Goal: Task Accomplishment & Management: Manage account settings

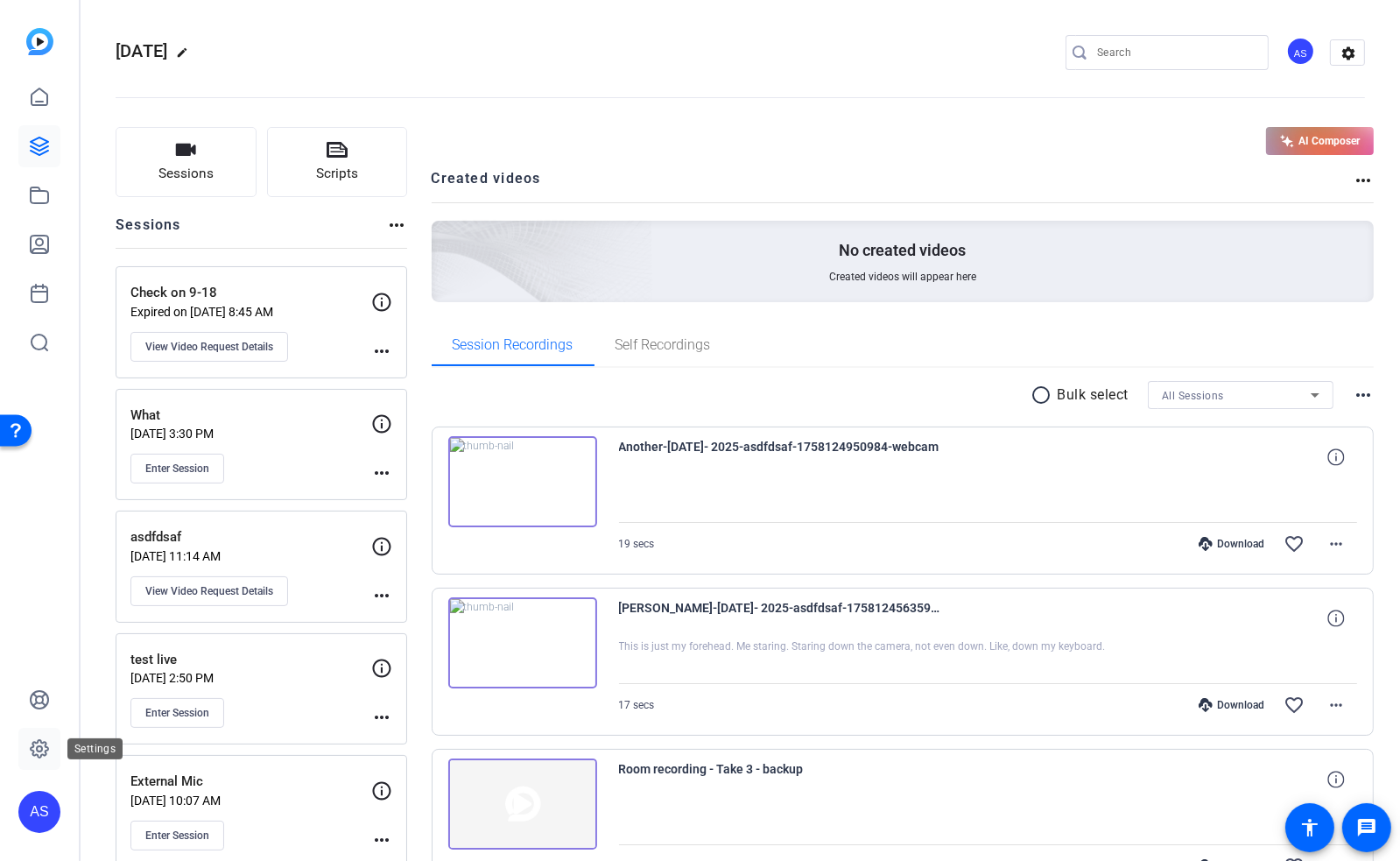
click at [40, 746] on icon at bounding box center [40, 749] width 6 height 6
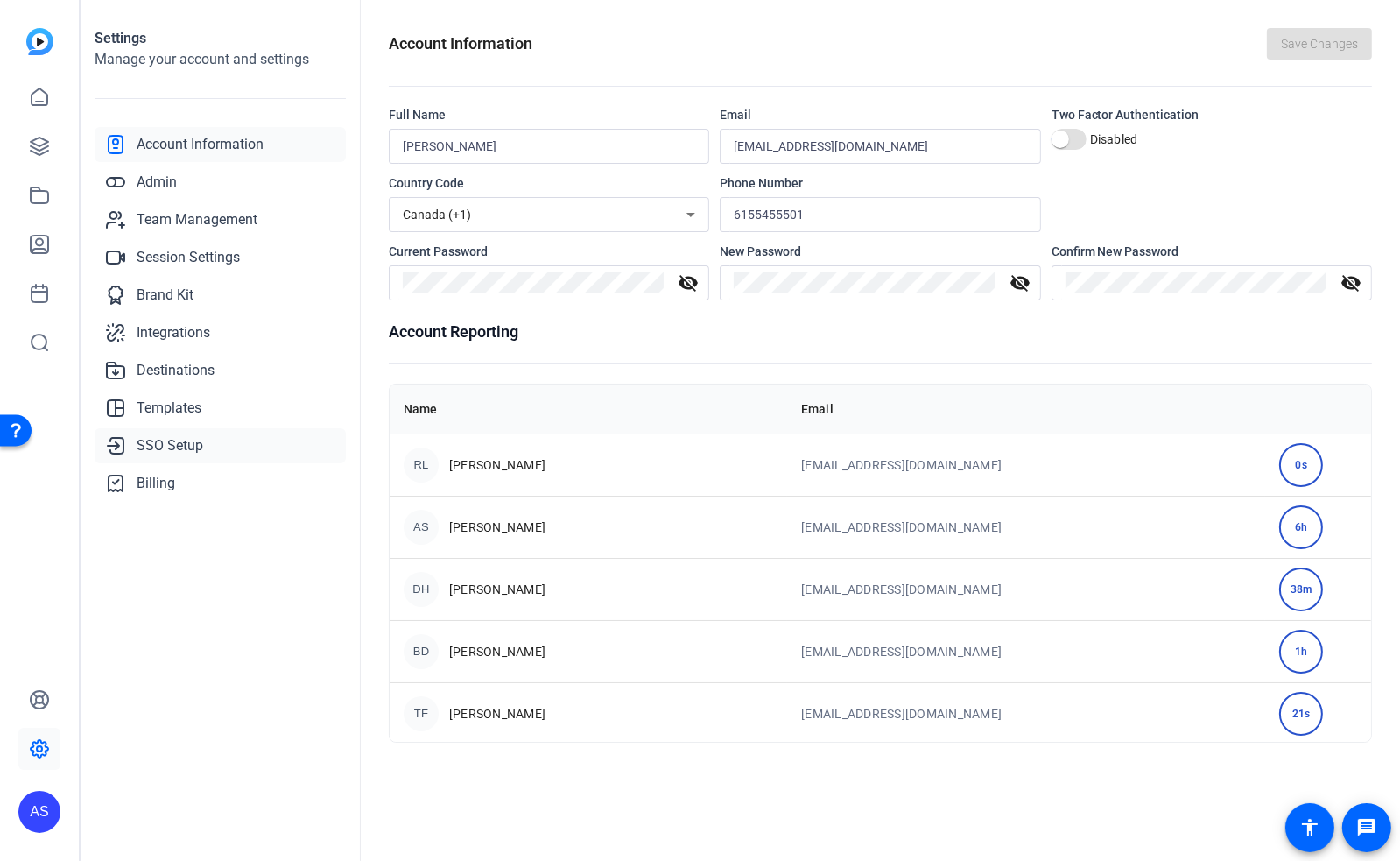
click at [162, 441] on span "SSO Setup" at bounding box center [169, 446] width 67 height 21
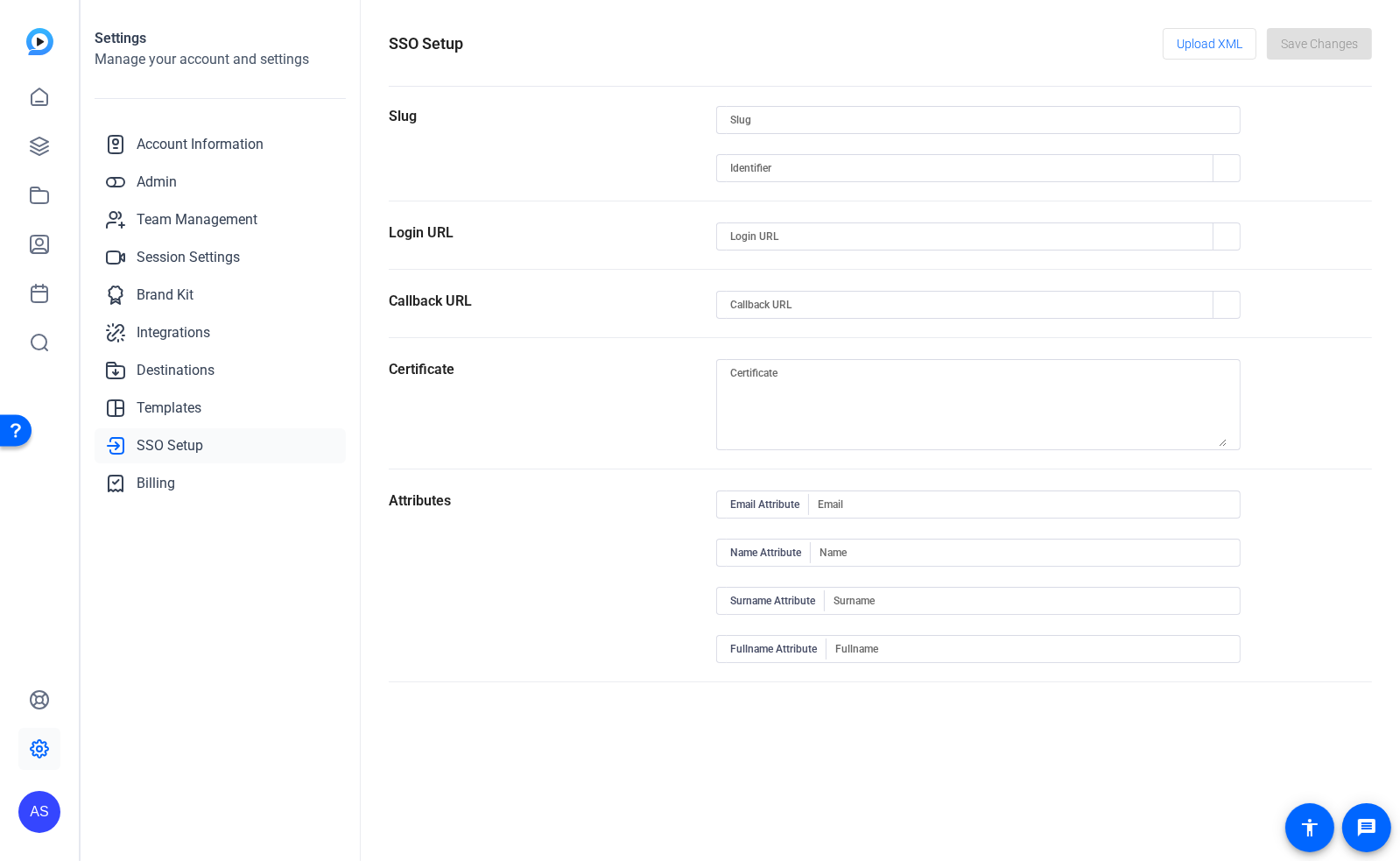
type input "openreel-cs-team-only"
type input "https://capture.openreel.com/api/sso/return/openreel-cs-team-only"
click at [162, 187] on span "Admin" at bounding box center [156, 182] width 40 height 21
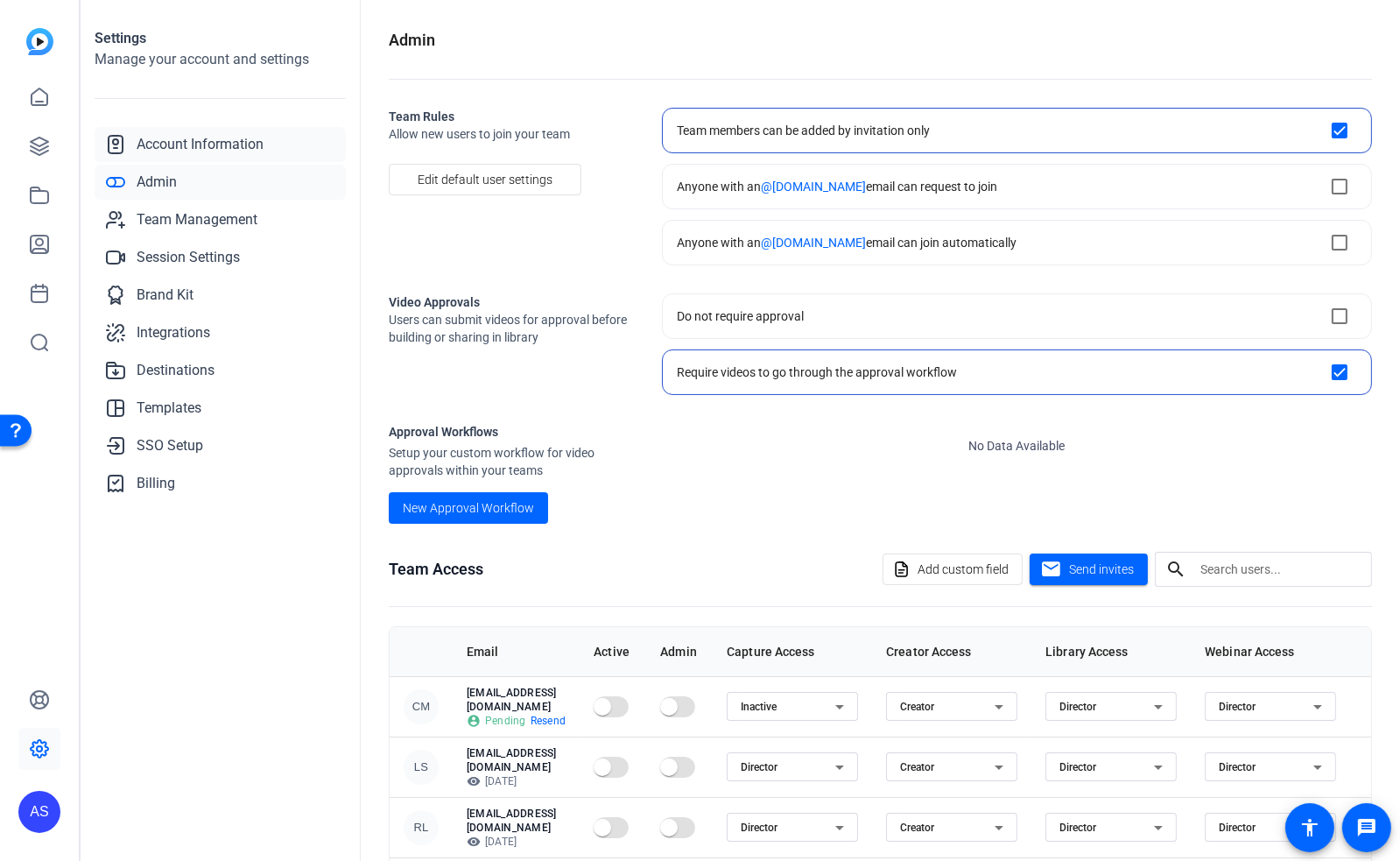
click at [201, 150] on span "Account Information" at bounding box center [200, 144] width 127 height 21
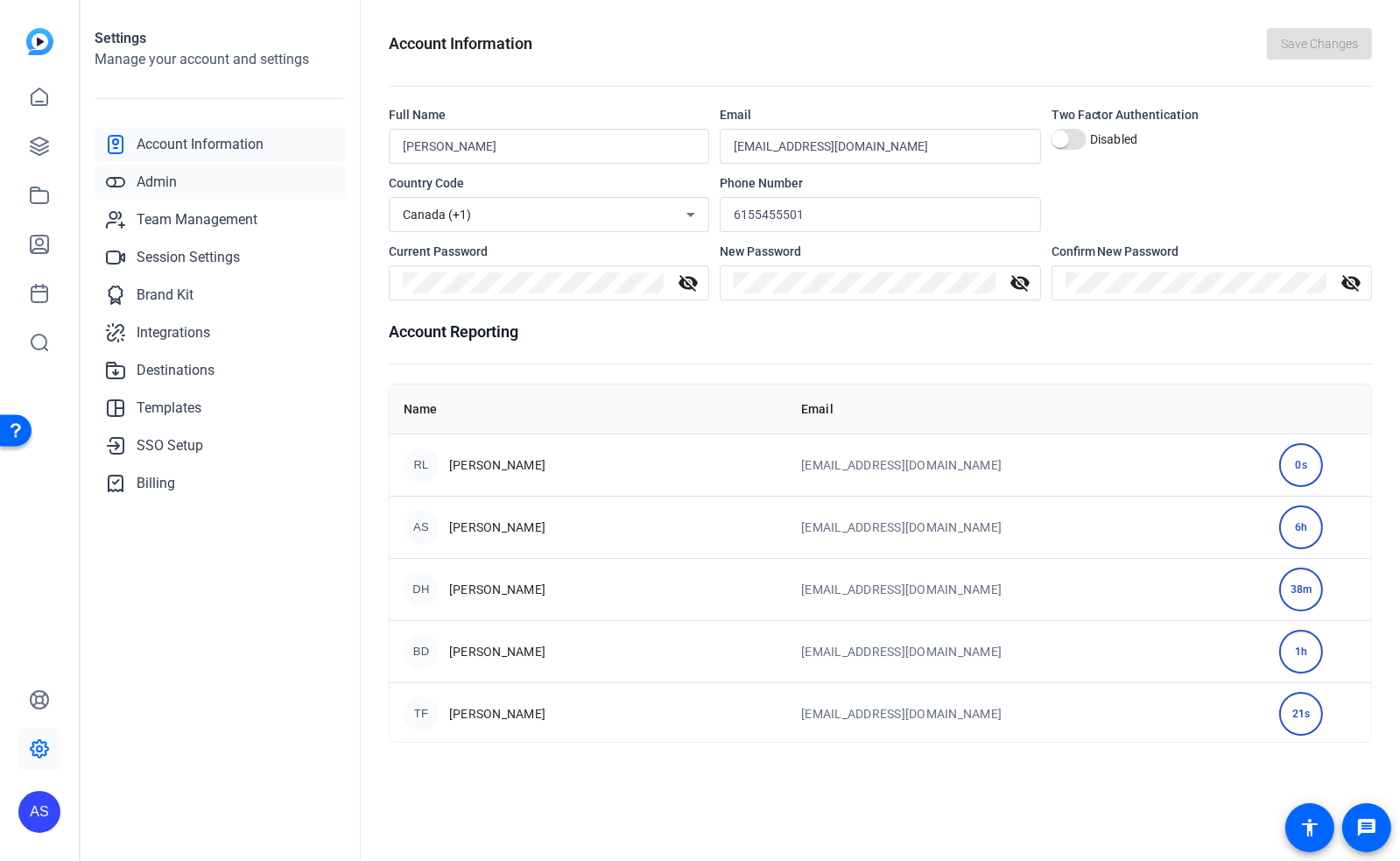
click at [160, 181] on span "Admin" at bounding box center [156, 182] width 40 height 21
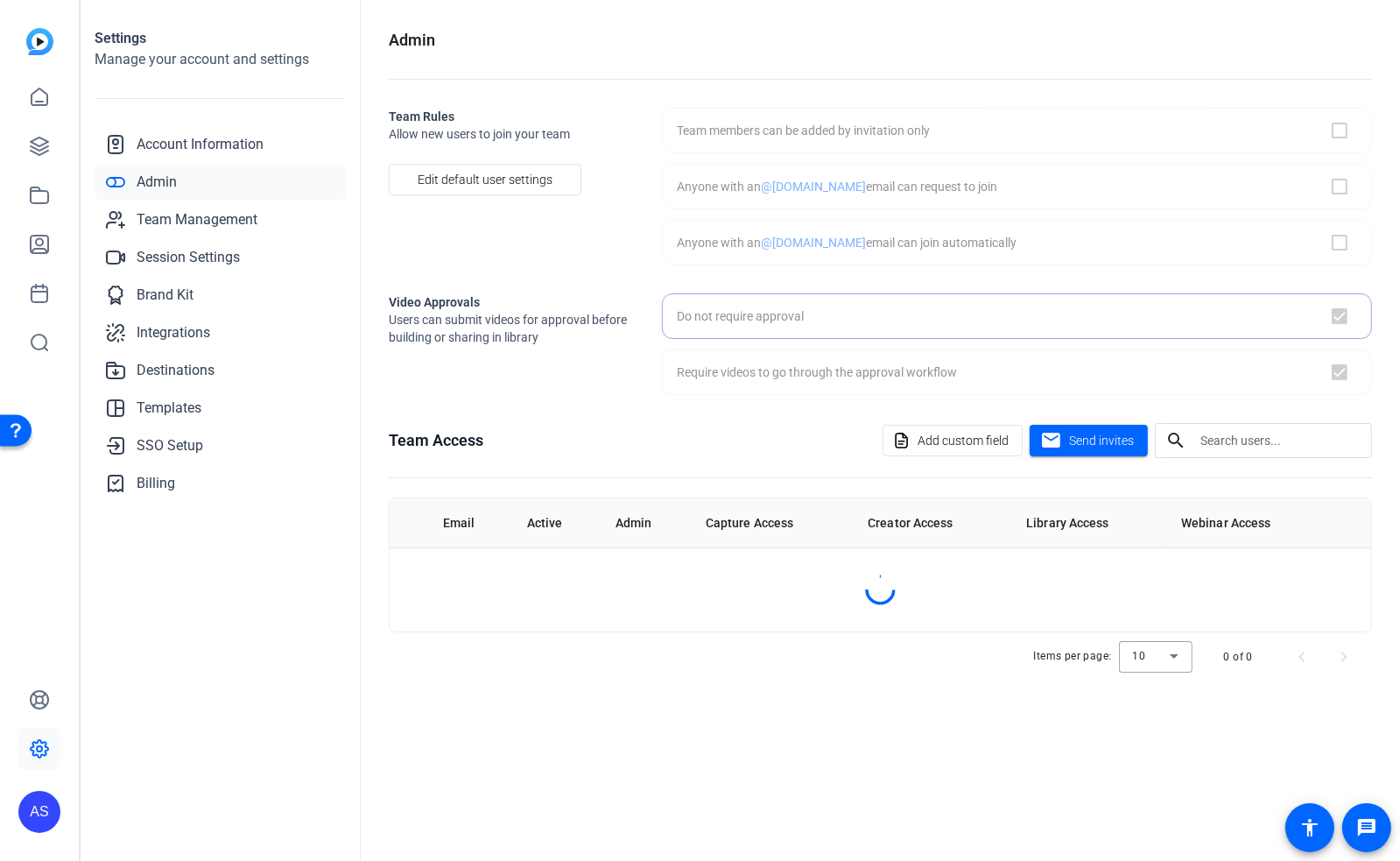
checkbox input "false"
checkbox input "true"
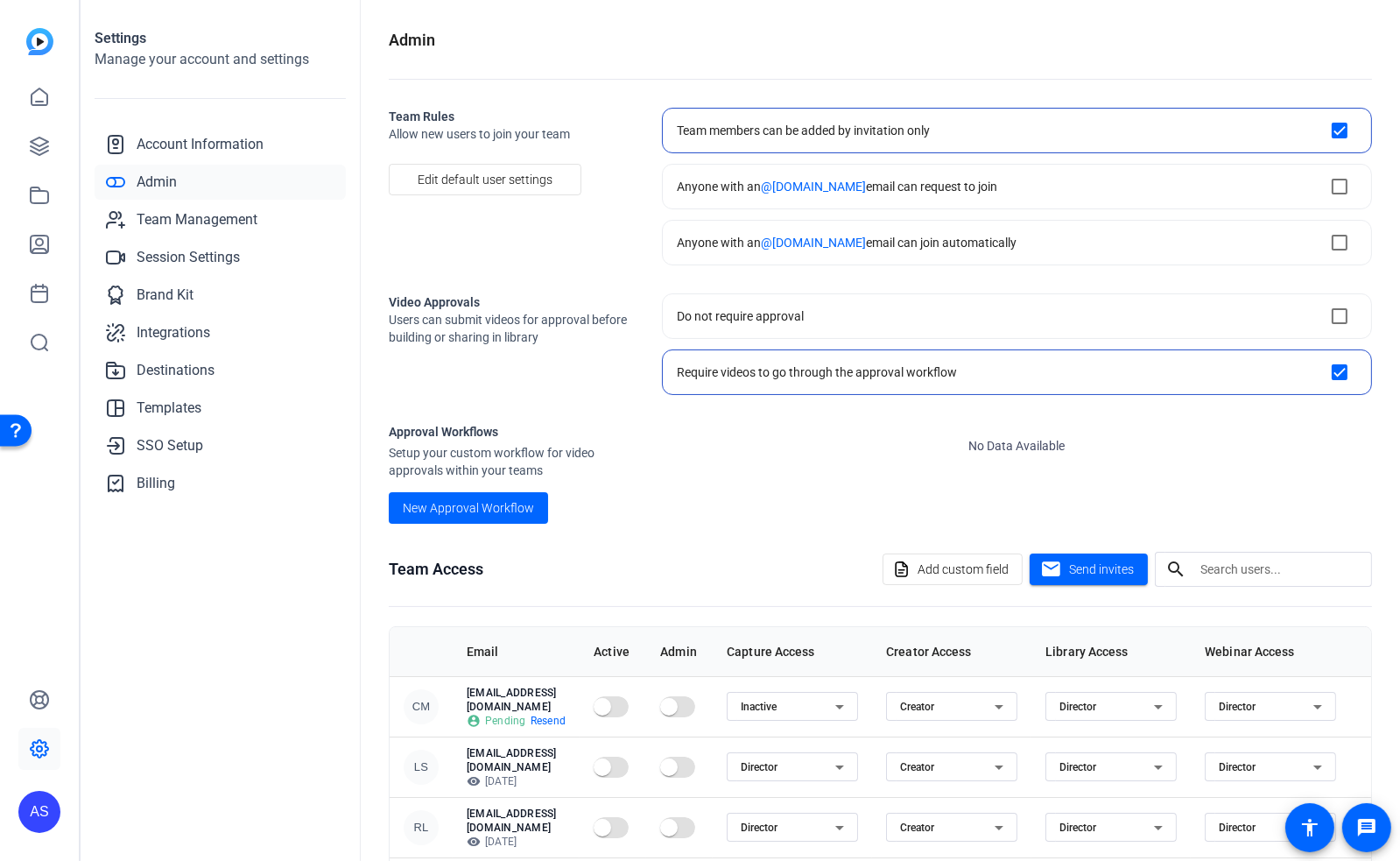
click at [745, 511] on openreel-approval-workflows-list "No Data Available" at bounding box center [1017, 473] width 710 height 101
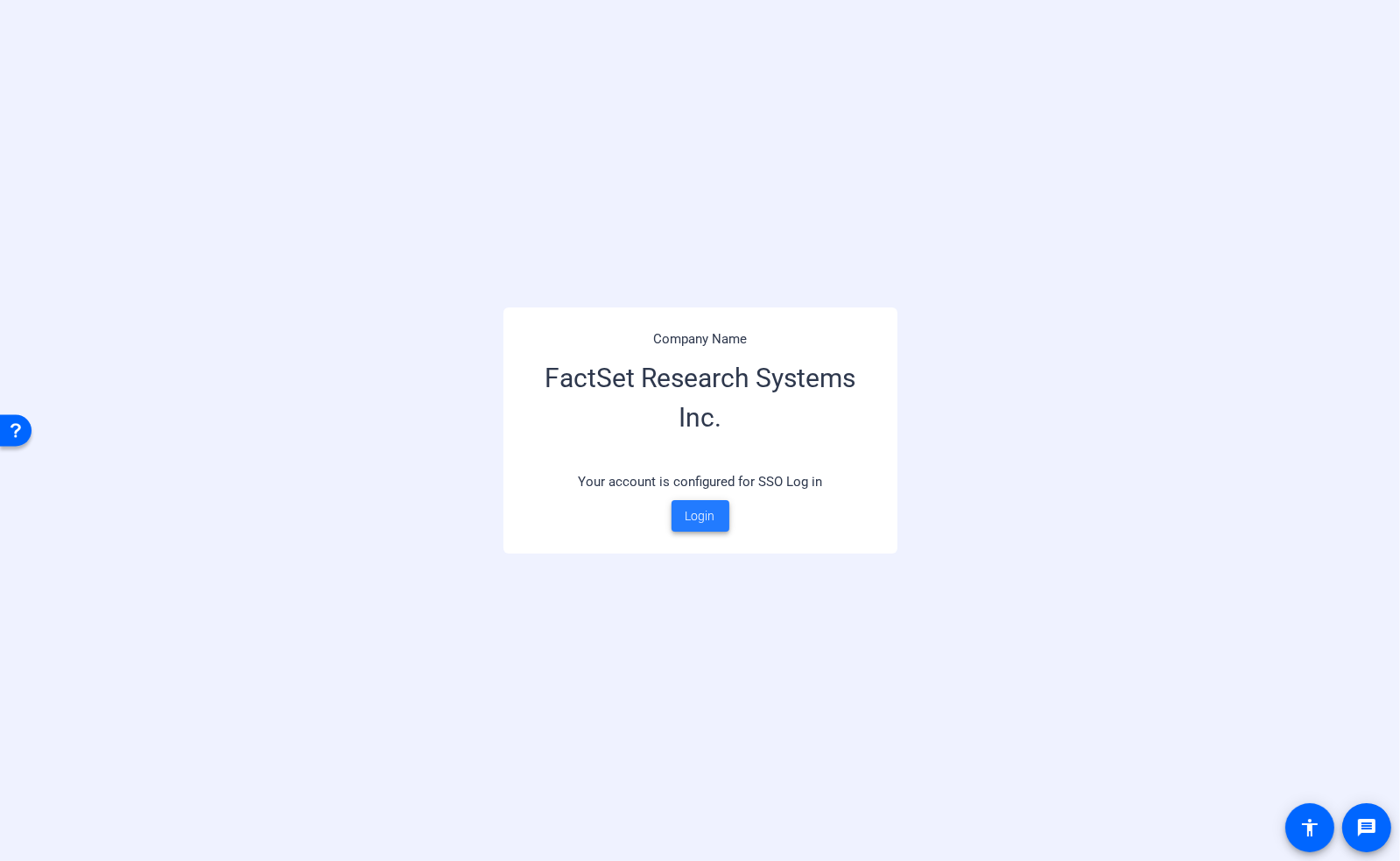
click at [703, 517] on span "Login" at bounding box center [700, 516] width 30 height 19
